Goal: Task Accomplishment & Management: Manage account settings

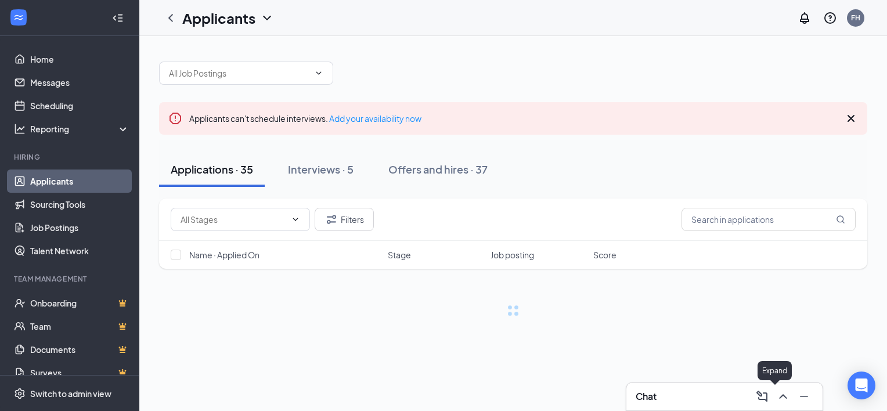
click at [780, 398] on icon "ChevronUp" at bounding box center [783, 396] width 14 height 14
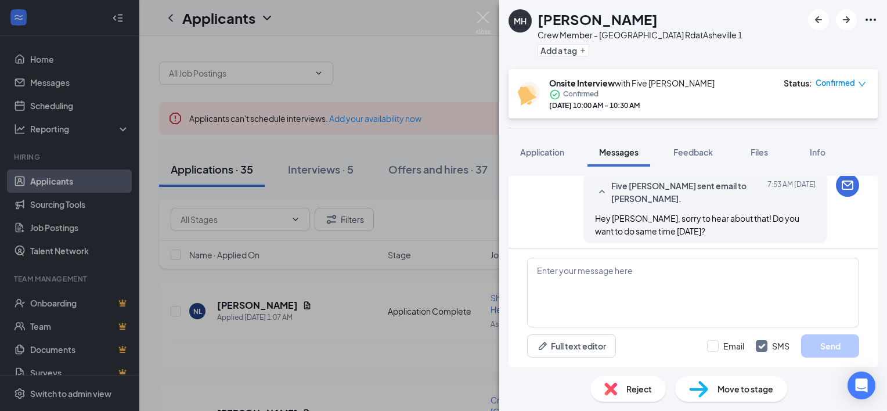
scroll to position [557, 0]
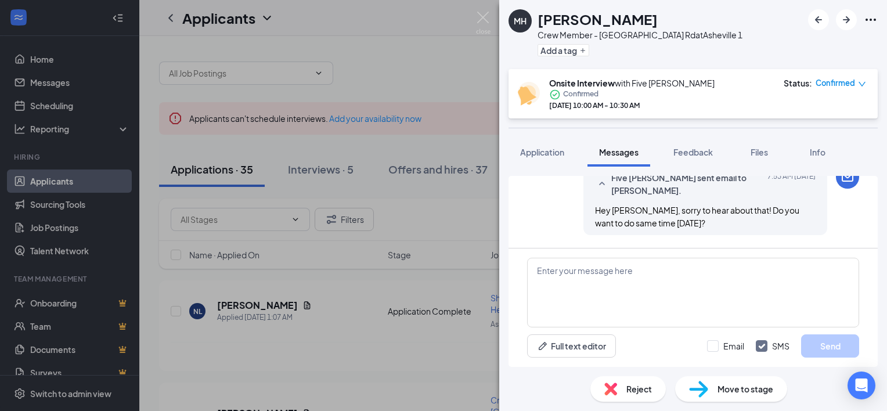
click at [343, 95] on div "MH [PERSON_NAME] Crew Member - Hendersonville Rd at [GEOGRAPHIC_DATA] 1 Add a t…" at bounding box center [443, 205] width 887 height 411
click at [480, 18] on img at bounding box center [483, 23] width 15 height 23
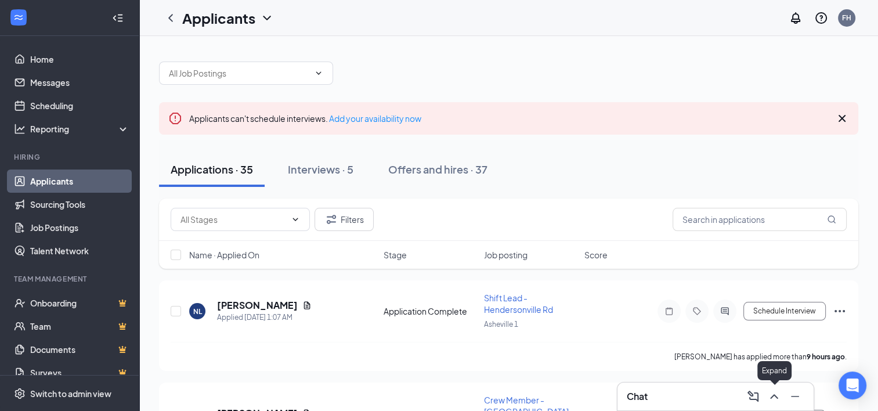
click at [769, 390] on icon "ChevronUp" at bounding box center [774, 396] width 14 height 14
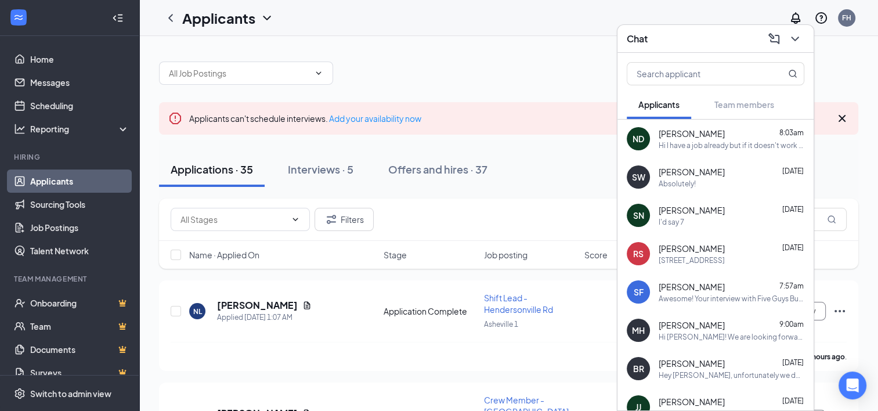
click at [706, 330] on div "[PERSON_NAME] 9:00am Hi [PERSON_NAME]! We are looking forward to meeting with y…" at bounding box center [732, 330] width 146 height 23
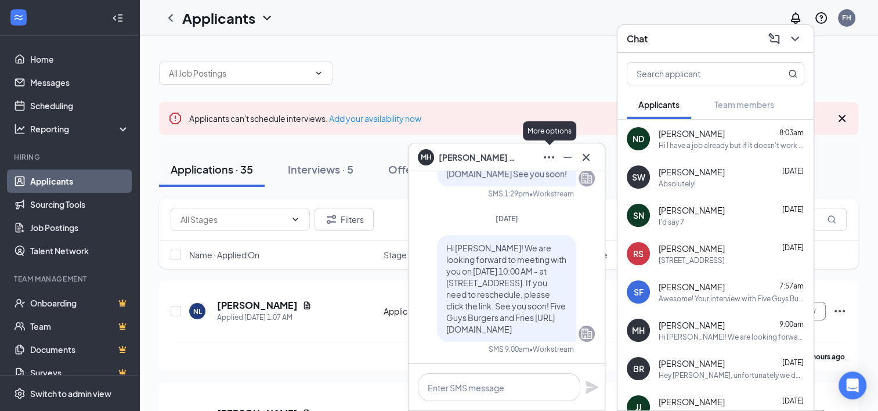
click at [552, 160] on icon "Ellipses" at bounding box center [549, 157] width 14 height 14
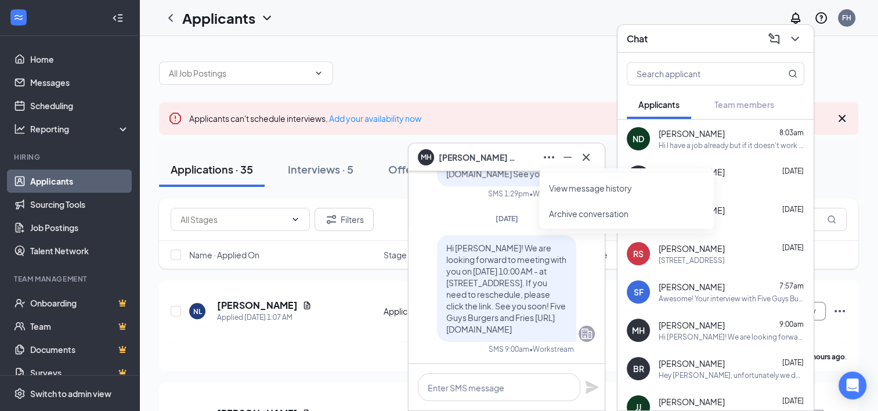
click at [464, 164] on div "MH [PERSON_NAME]" at bounding box center [469, 157] width 102 height 16
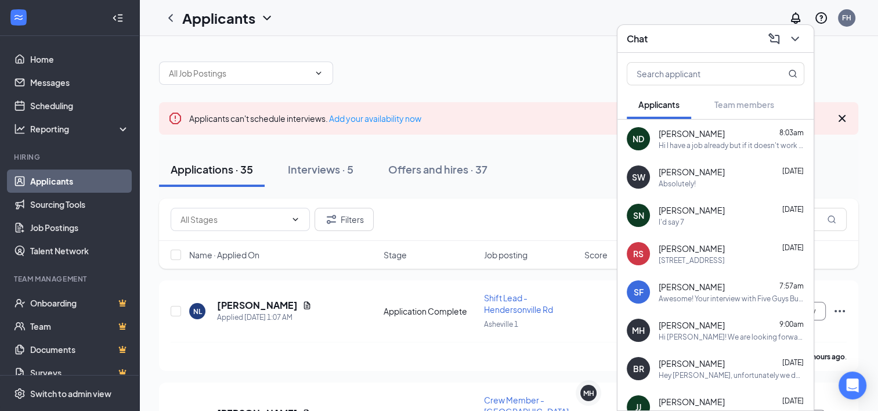
click at [581, 218] on div "Filters" at bounding box center [509, 219] width 676 height 23
click at [796, 38] on icon "ChevronDown" at bounding box center [795, 39] width 14 height 14
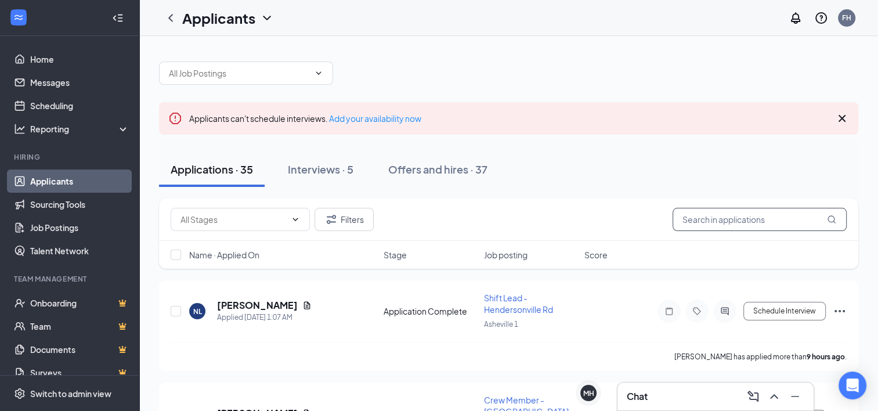
click at [734, 218] on input "text" at bounding box center [760, 219] width 174 height 23
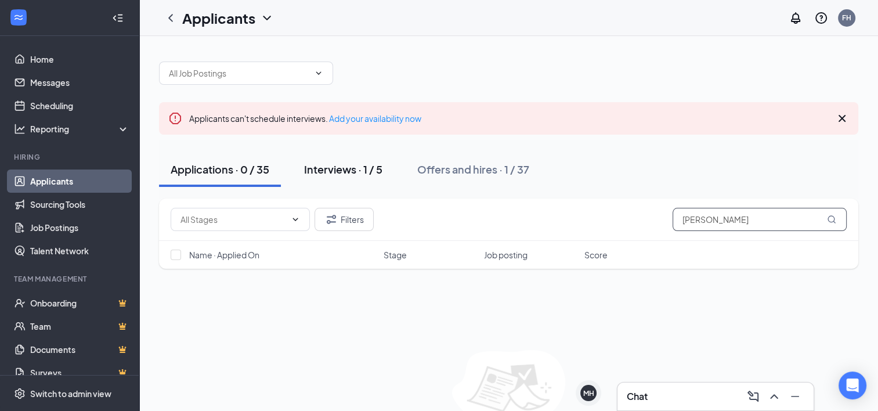
type input "[PERSON_NAME]"
click at [367, 173] on div "Interviews · 1 / 5" at bounding box center [343, 169] width 78 height 15
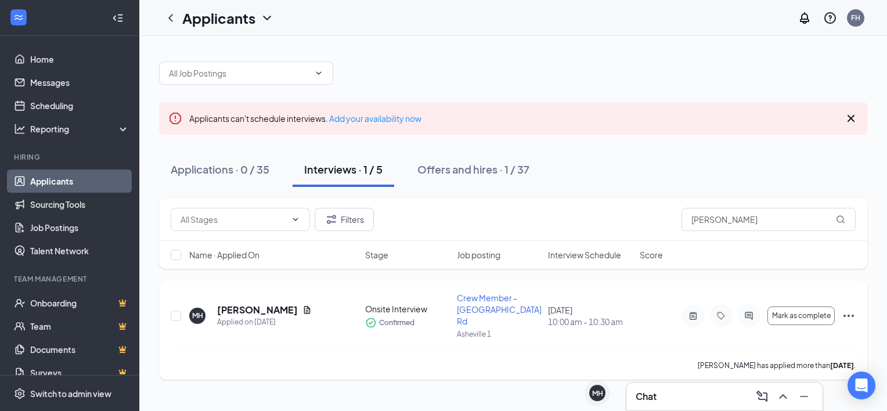
click at [296, 306] on div "[PERSON_NAME]" at bounding box center [264, 309] width 95 height 13
click at [302, 305] on icon "Document" at bounding box center [306, 309] width 9 height 9
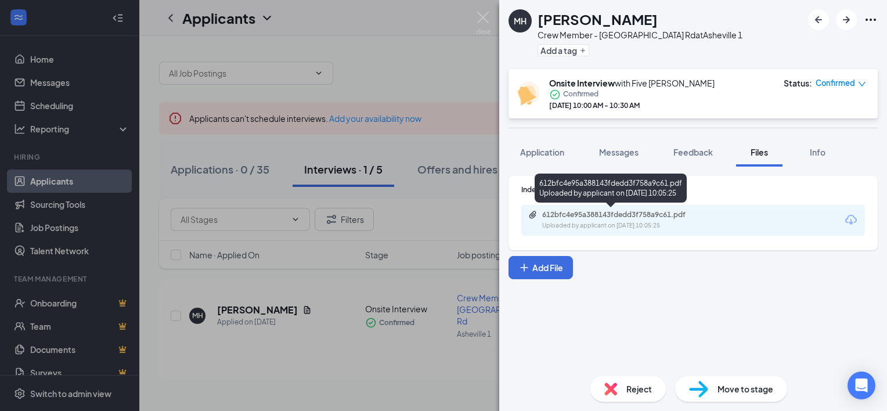
click at [598, 218] on div "612bfc4e95a388143fdedd3f758a9c61.pdf" at bounding box center [623, 214] width 162 height 9
